Goal: Task Accomplishment & Management: Complete application form

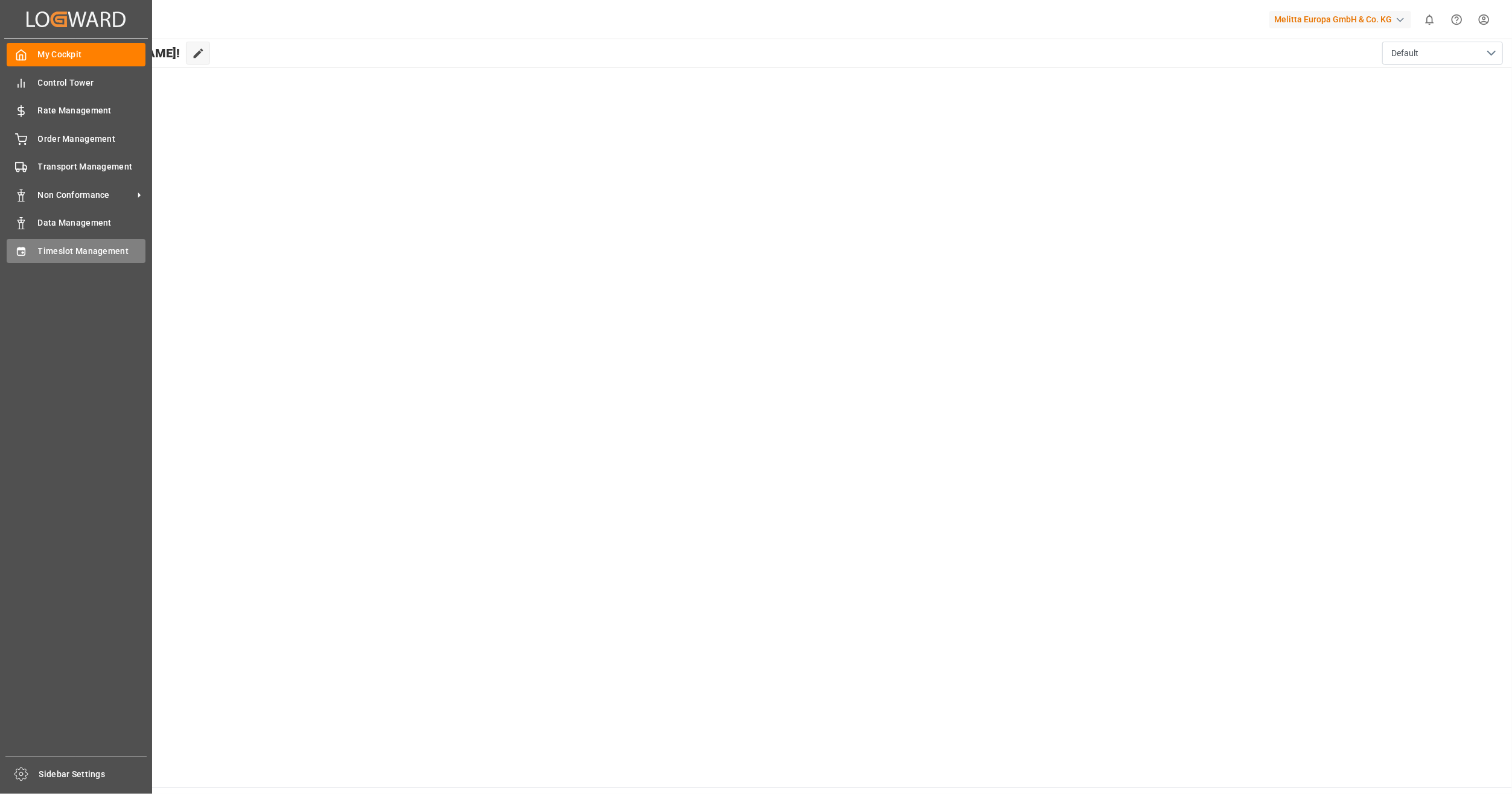
click at [74, 249] on span "Timeslot Management" at bounding box center [92, 251] width 108 height 12
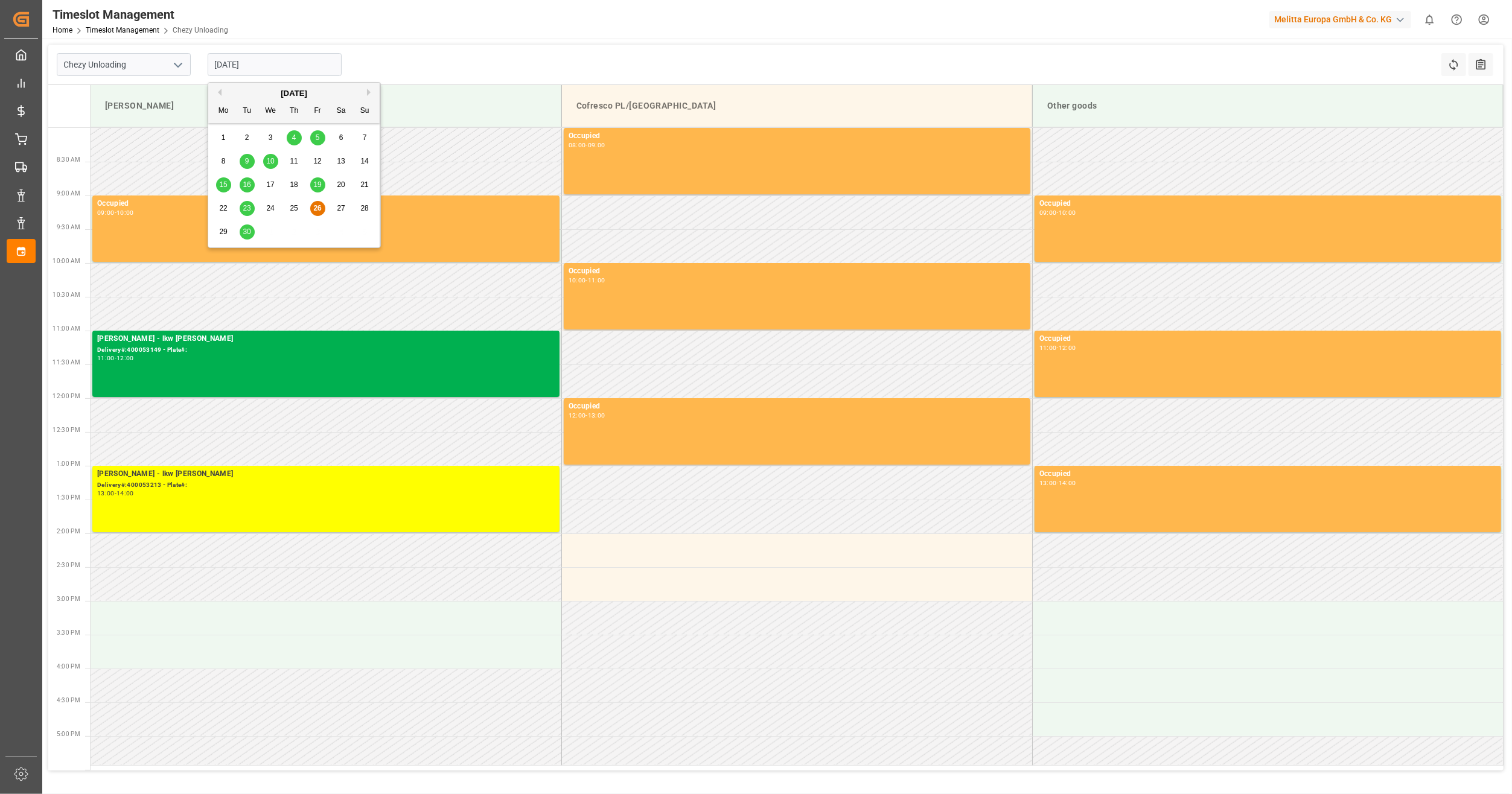
click at [253, 68] on input "[DATE]" at bounding box center [274, 64] width 134 height 23
click at [364, 91] on div "[DATE]" at bounding box center [294, 94] width 171 height 12
click at [369, 91] on button "Next Month" at bounding box center [371, 92] width 7 height 7
click at [264, 132] on div "1" at bounding box center [271, 138] width 15 height 15
type input "[DATE]"
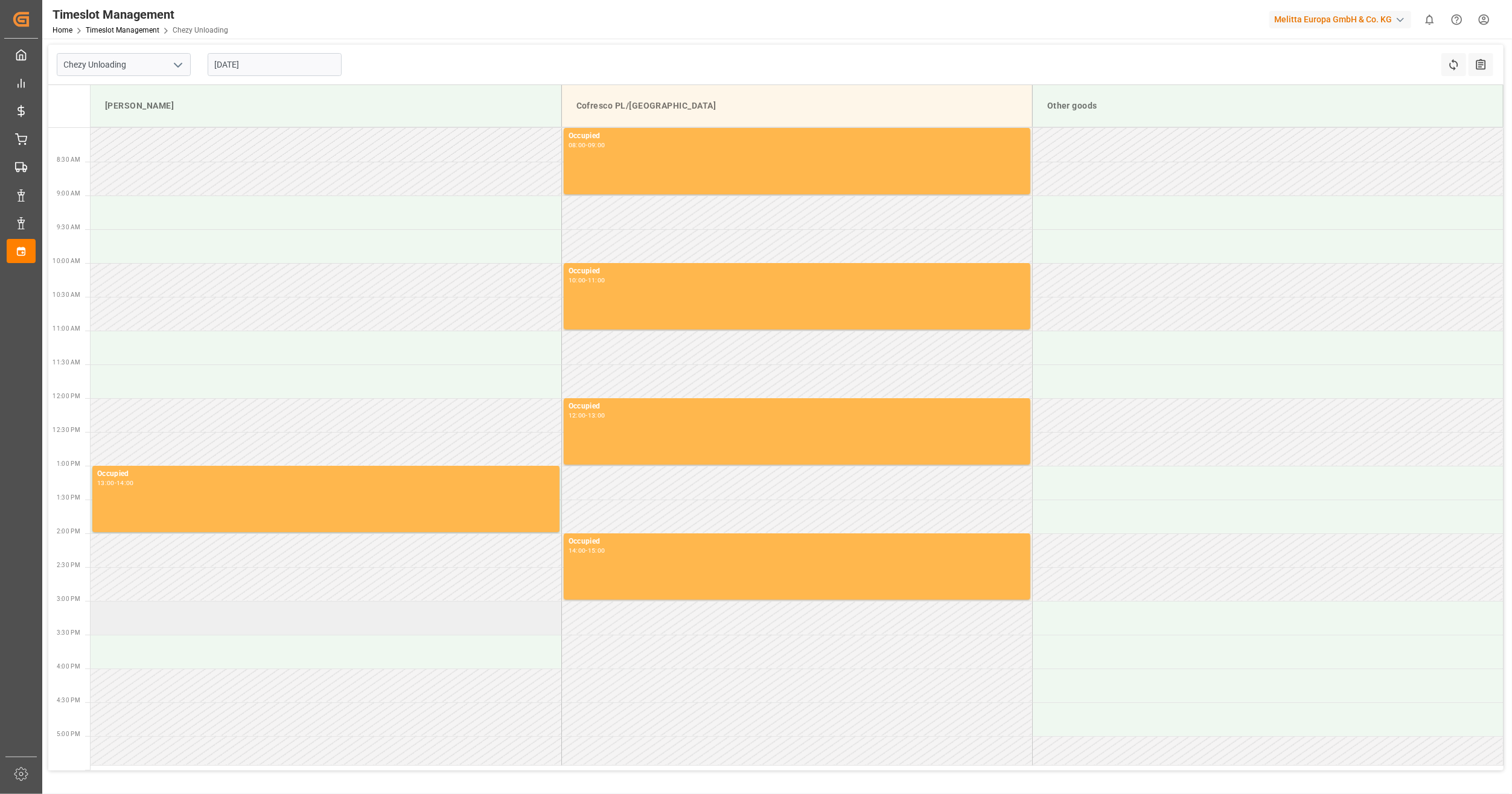
click at [147, 623] on td at bounding box center [326, 618] width 471 height 34
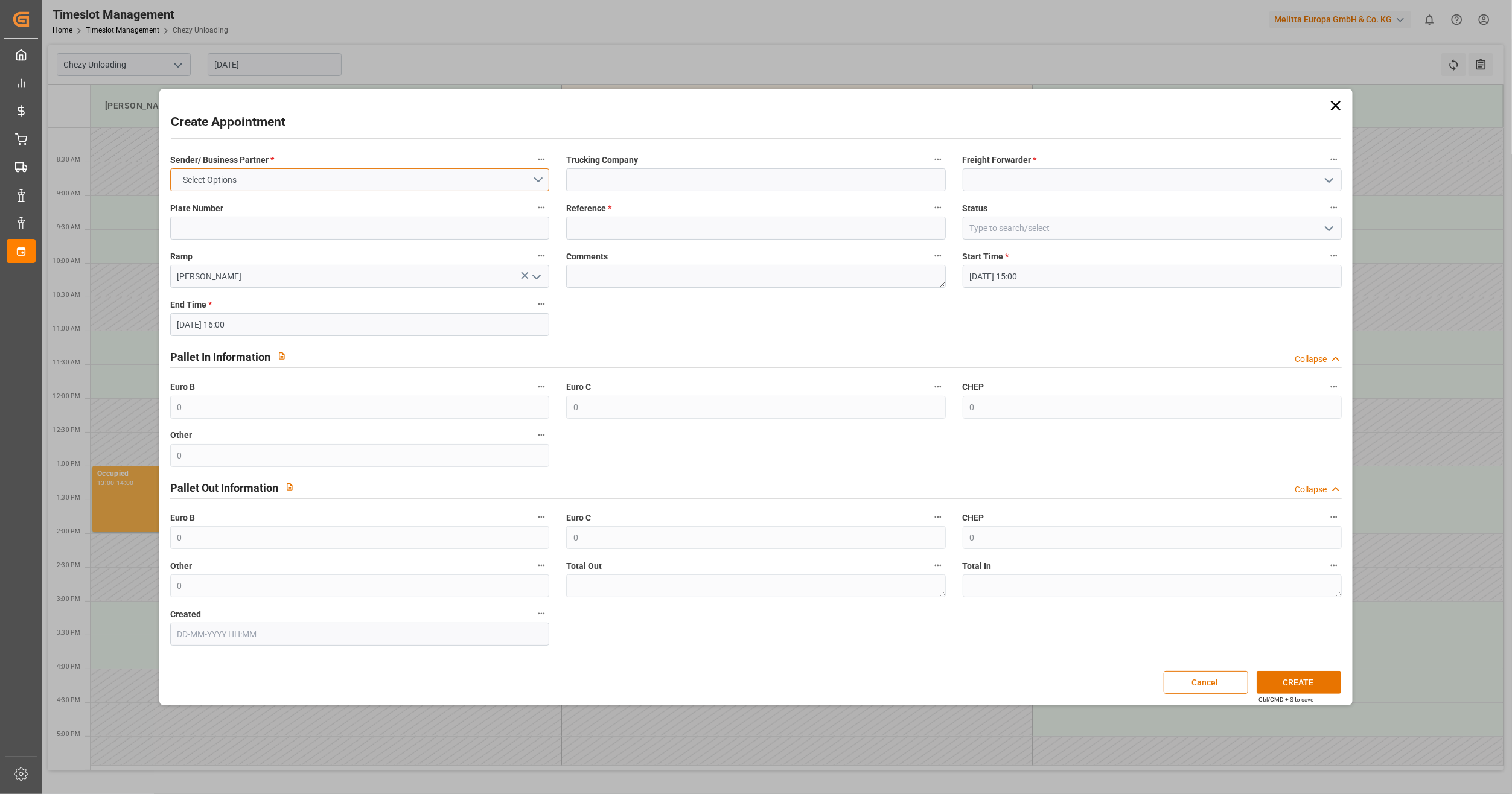
click at [366, 176] on button "Select Options" at bounding box center [360, 179] width 379 height 23
click at [345, 194] on div "[PERSON_NAME]" at bounding box center [360, 183] width 378 height 26
click at [719, 181] on input at bounding box center [756, 179] width 379 height 23
type input "lkw [PERSON_NAME]"
click at [1031, 184] on input at bounding box center [1152, 179] width 379 height 23
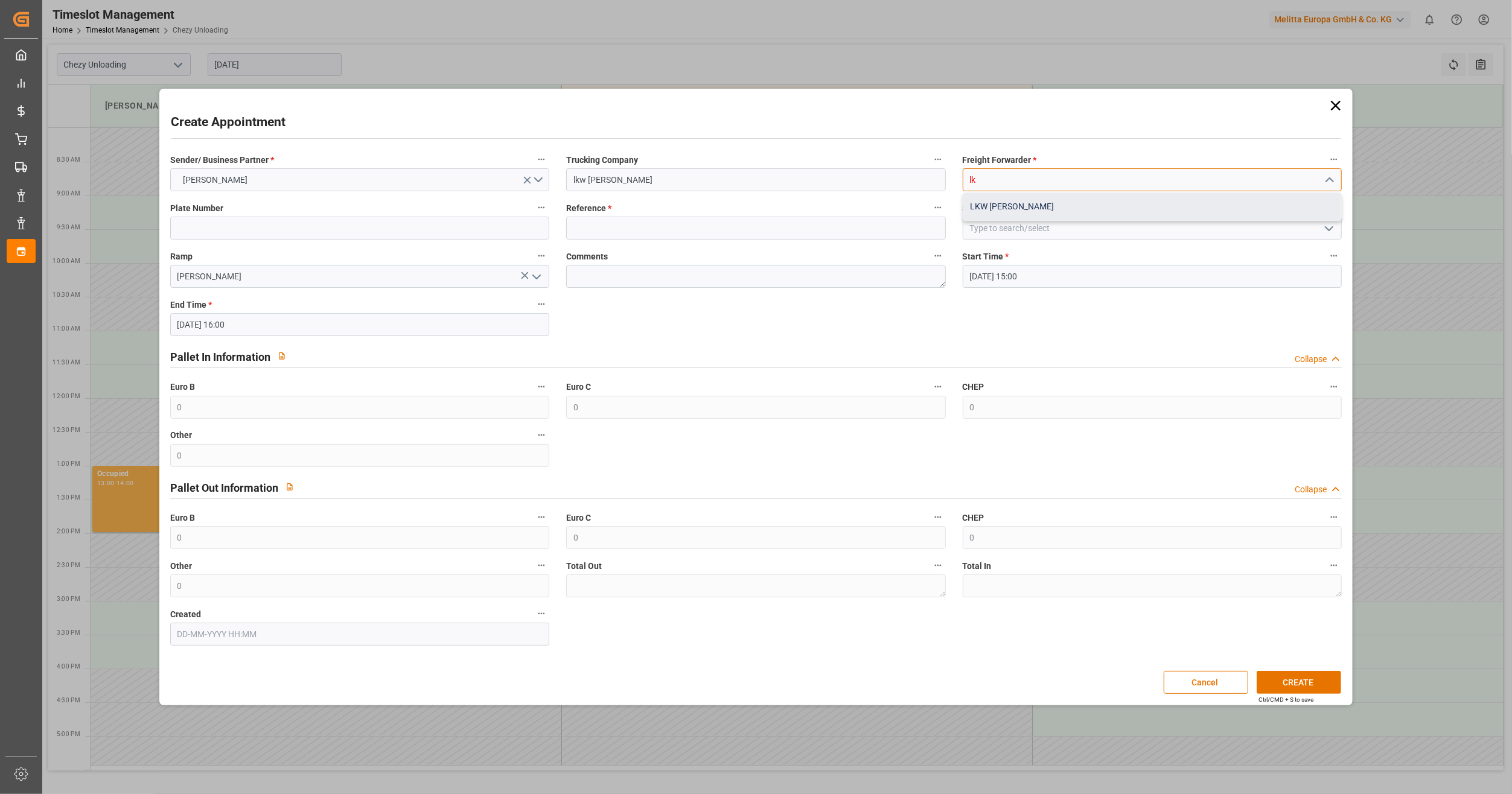
click at [1048, 209] on div "LKW [PERSON_NAME]" at bounding box center [1152, 206] width 378 height 27
type input "LKW [PERSON_NAME]"
drag, startPoint x: 1056, startPoint y: 226, endPoint x: 1080, endPoint y: 231, distance: 24.5
click at [1056, 226] on input at bounding box center [1152, 227] width 379 height 23
click at [1313, 232] on input at bounding box center [1152, 227] width 379 height 23
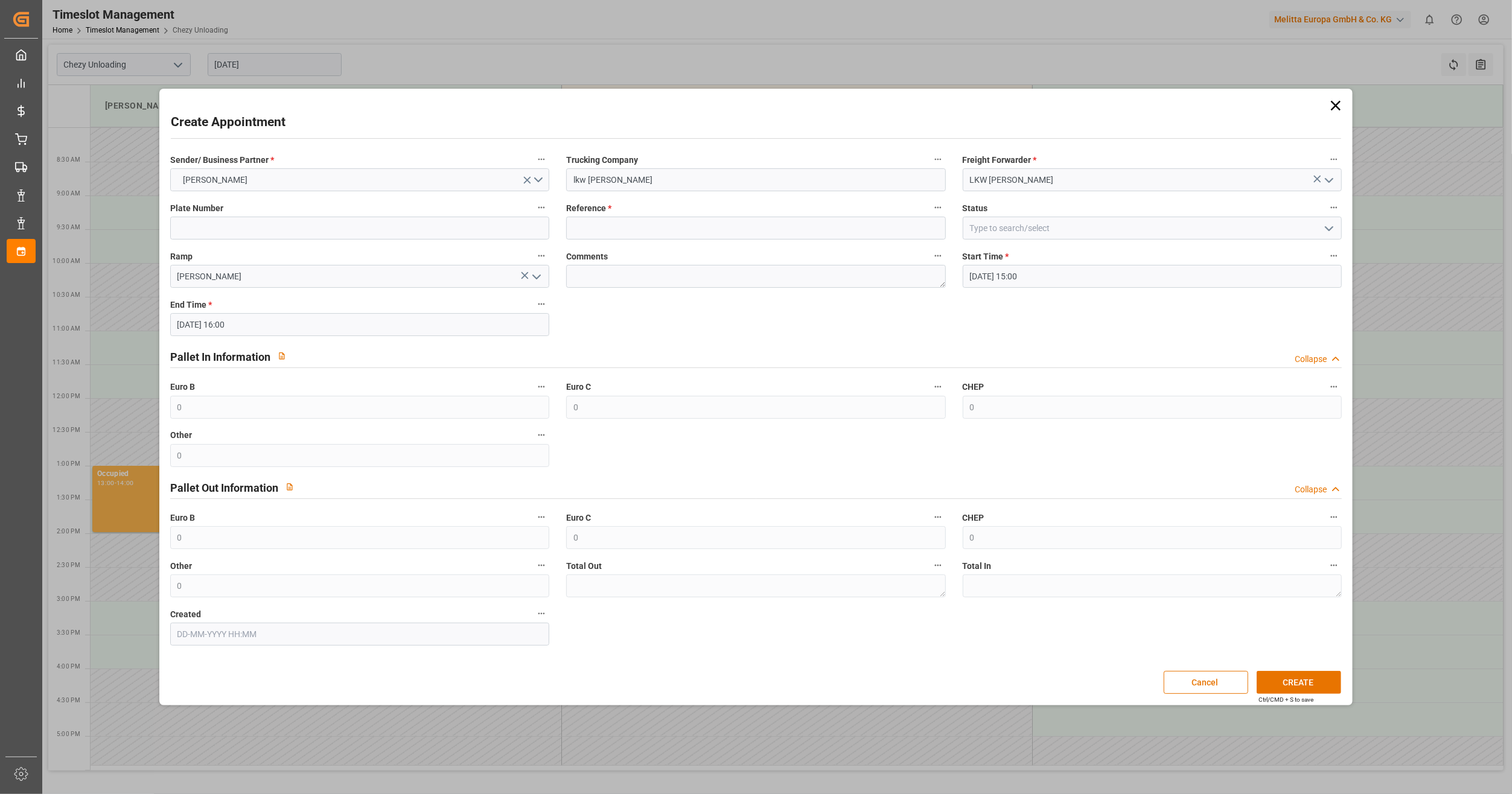
click at [1324, 229] on icon "open menu" at bounding box center [1329, 229] width 15 height 15
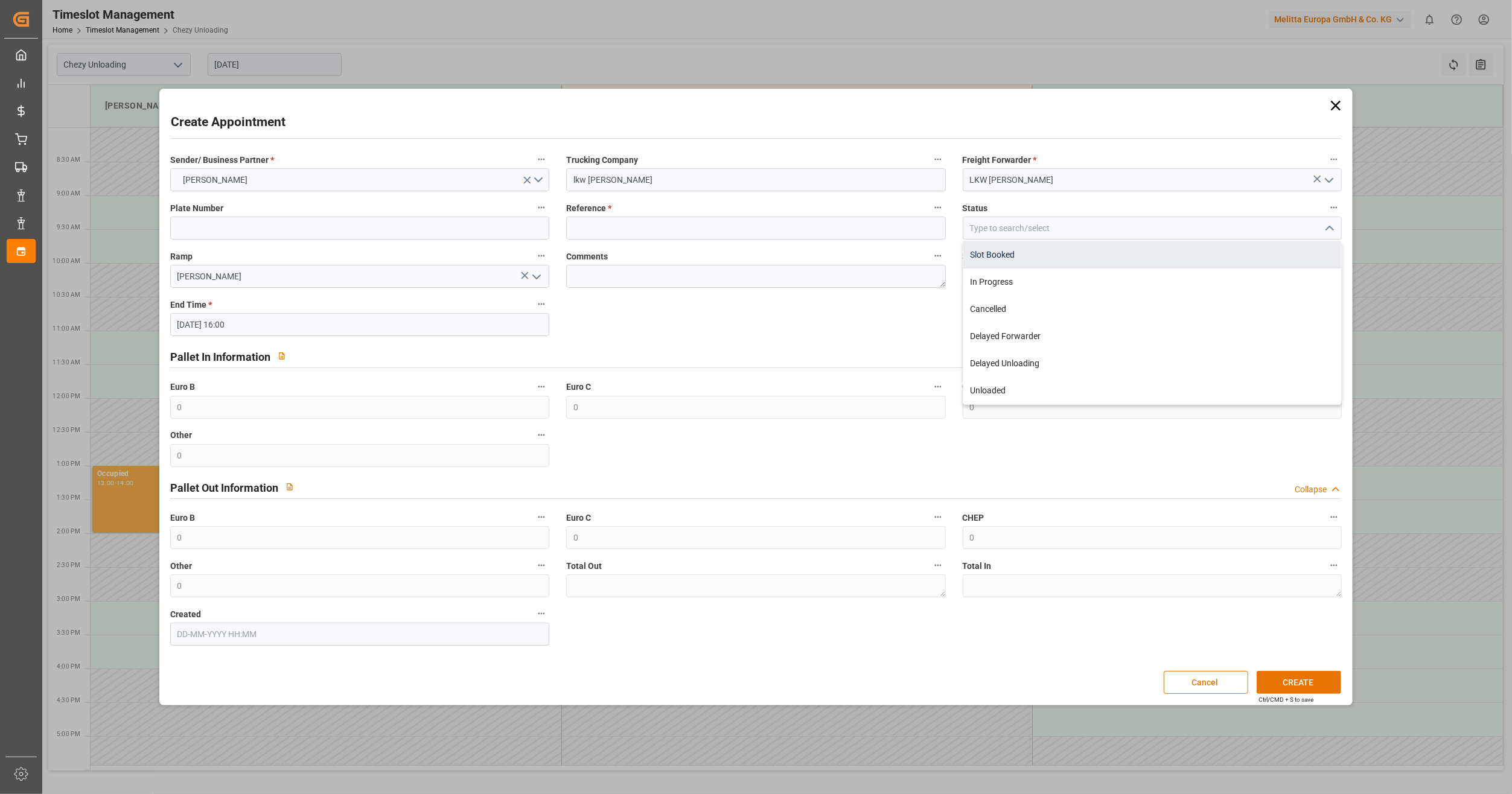
drag, startPoint x: 1122, startPoint y: 257, endPoint x: 937, endPoint y: 269, distance: 185.4
click at [1121, 258] on div "Slot Booked" at bounding box center [1152, 254] width 378 height 27
type input "Slot Booked"
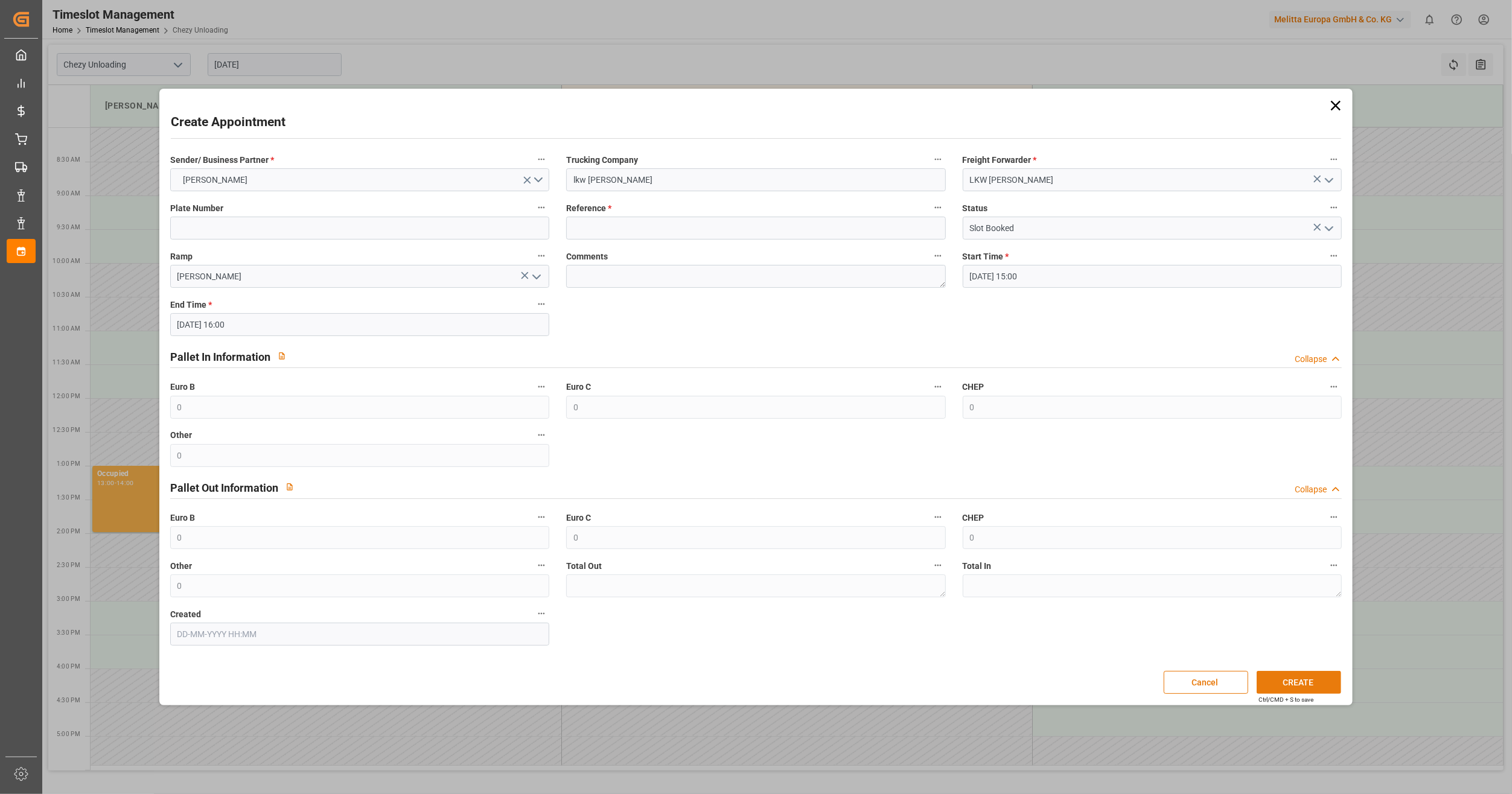
click at [1314, 685] on button "CREATE" at bounding box center [1299, 682] width 85 height 23
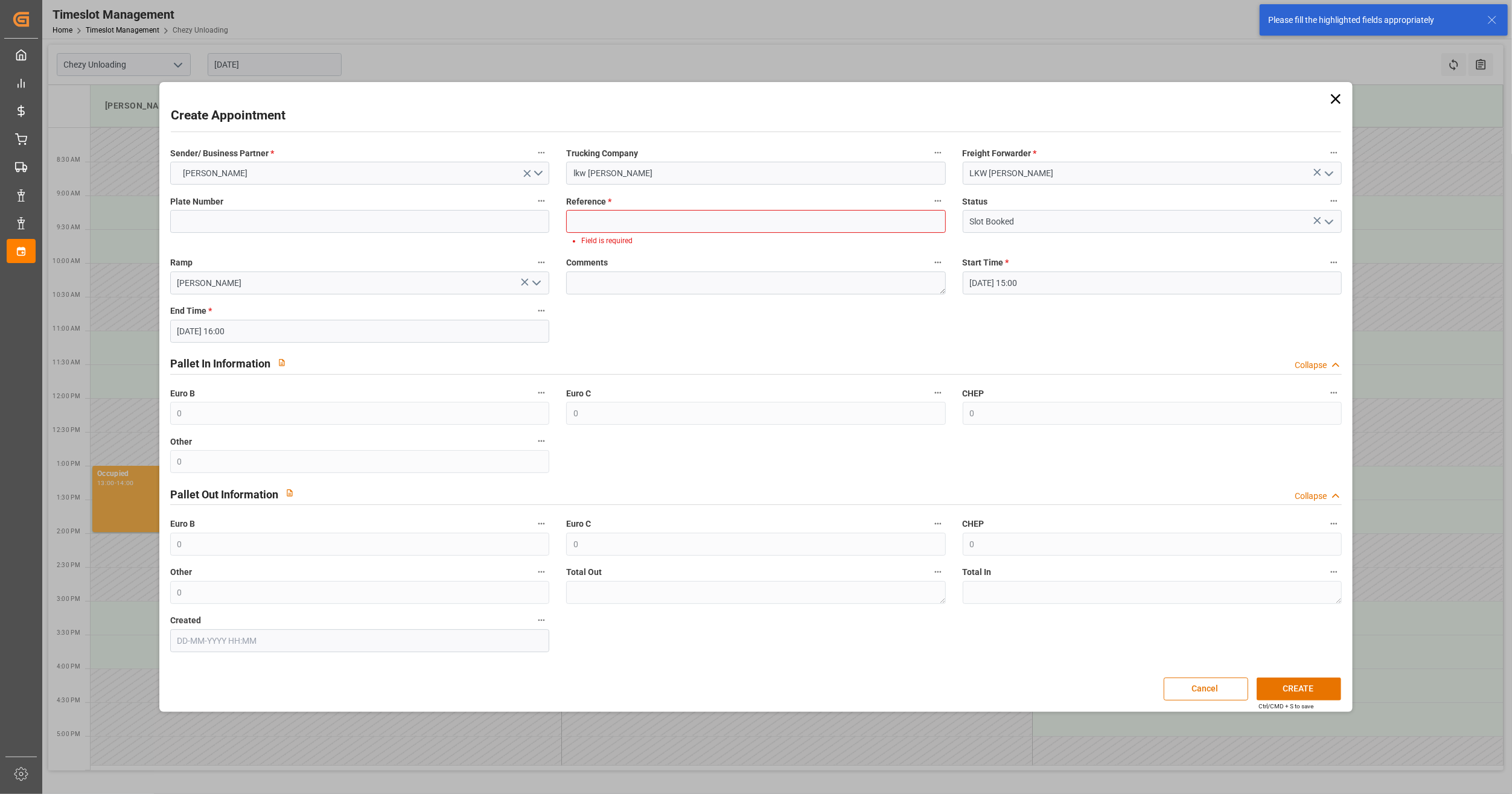
click at [668, 208] on label "Reference *" at bounding box center [756, 201] width 379 height 17
click at [930, 208] on button "Reference *" at bounding box center [938, 200] width 15 height 15
click at [655, 216] on div at bounding box center [756, 397] width 1512 height 794
click at [638, 225] on input at bounding box center [756, 221] width 379 height 23
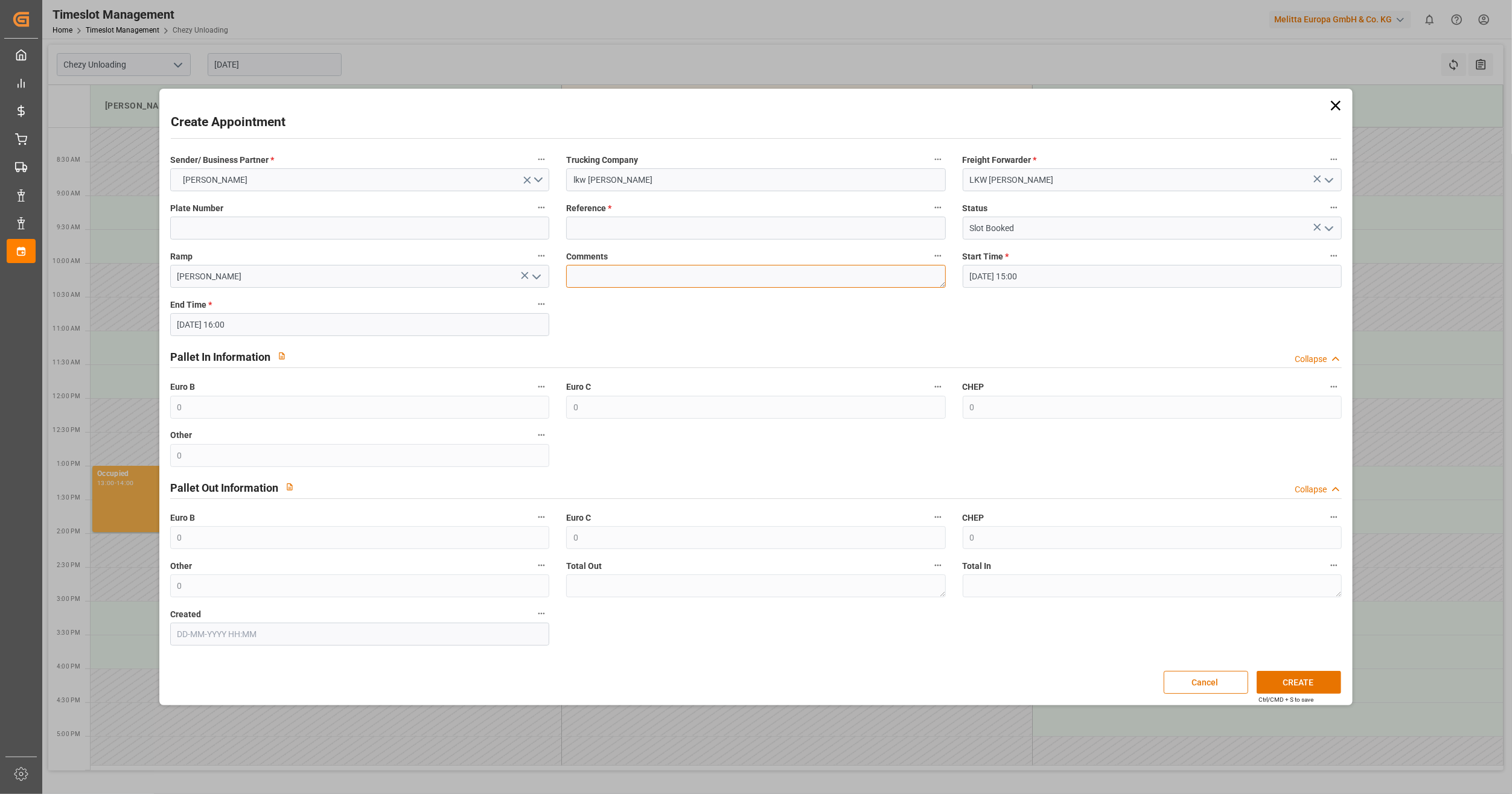
click at [682, 272] on textarea at bounding box center [756, 276] width 379 height 23
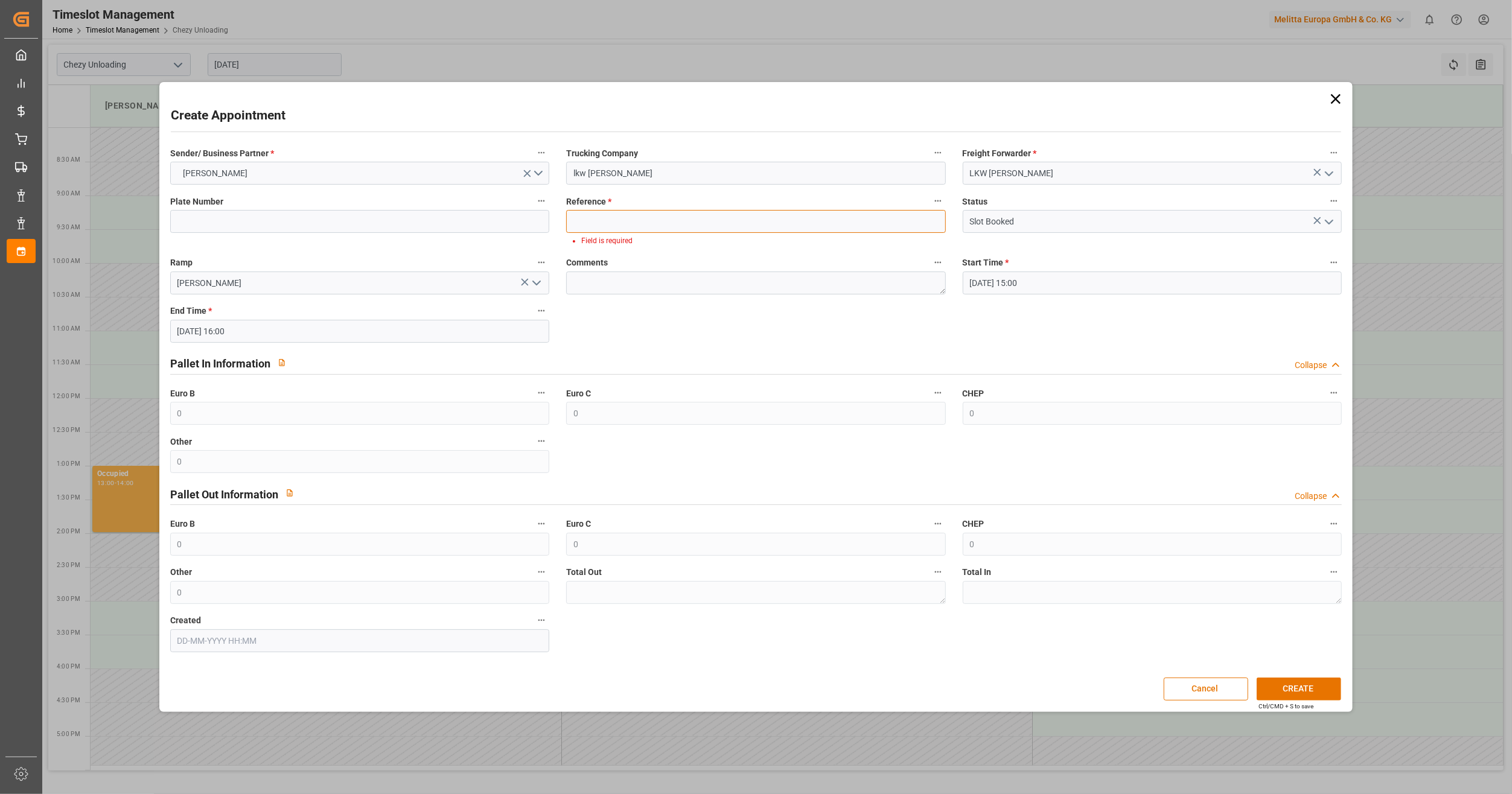
click at [673, 228] on input at bounding box center [756, 221] width 379 height 23
paste input "92562014+92562015"
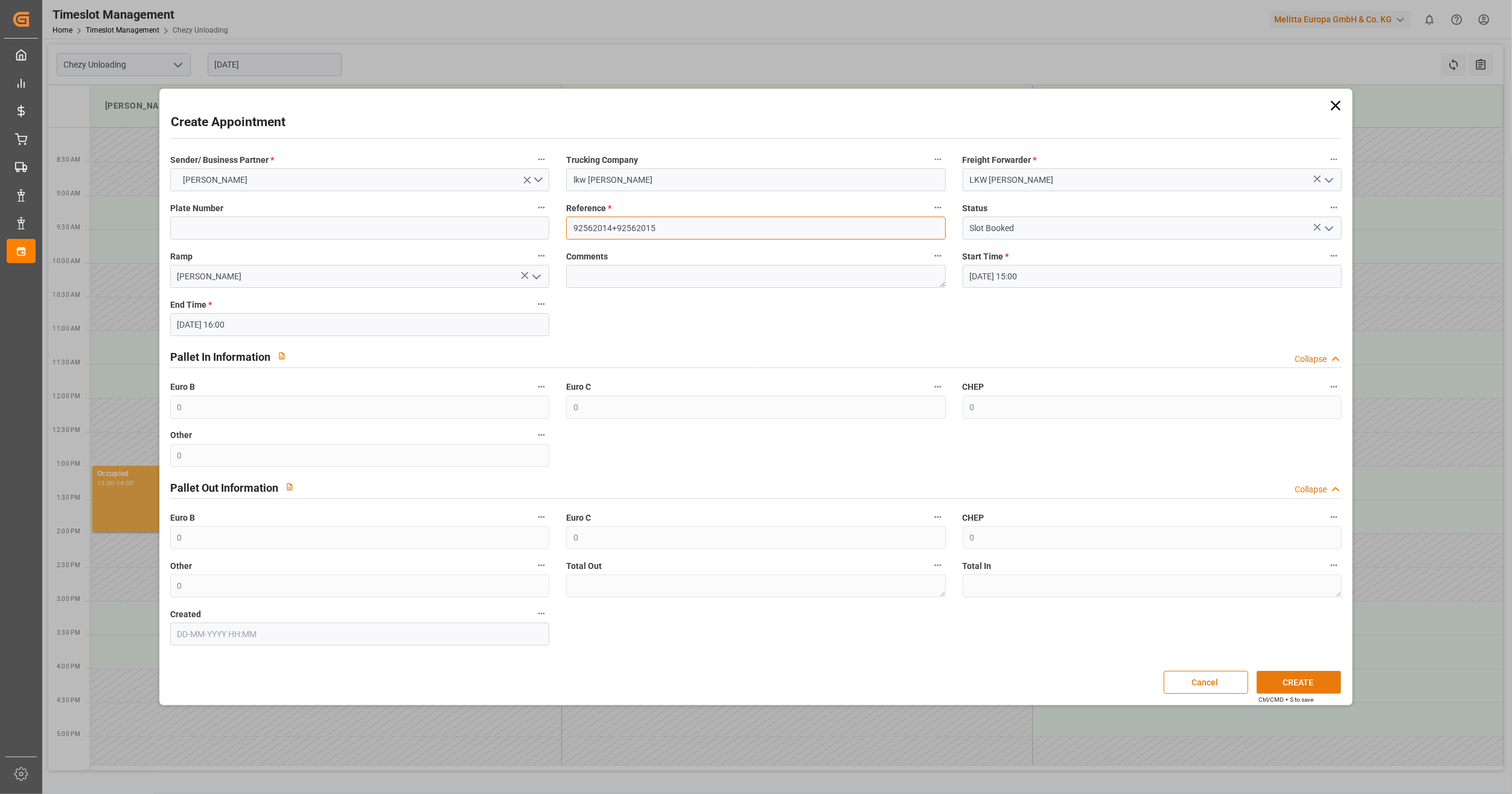
type input "92562014+92562015"
click at [1287, 679] on button "CREATE" at bounding box center [1299, 682] width 85 height 23
